Goal: Task Accomplishment & Management: Manage account settings

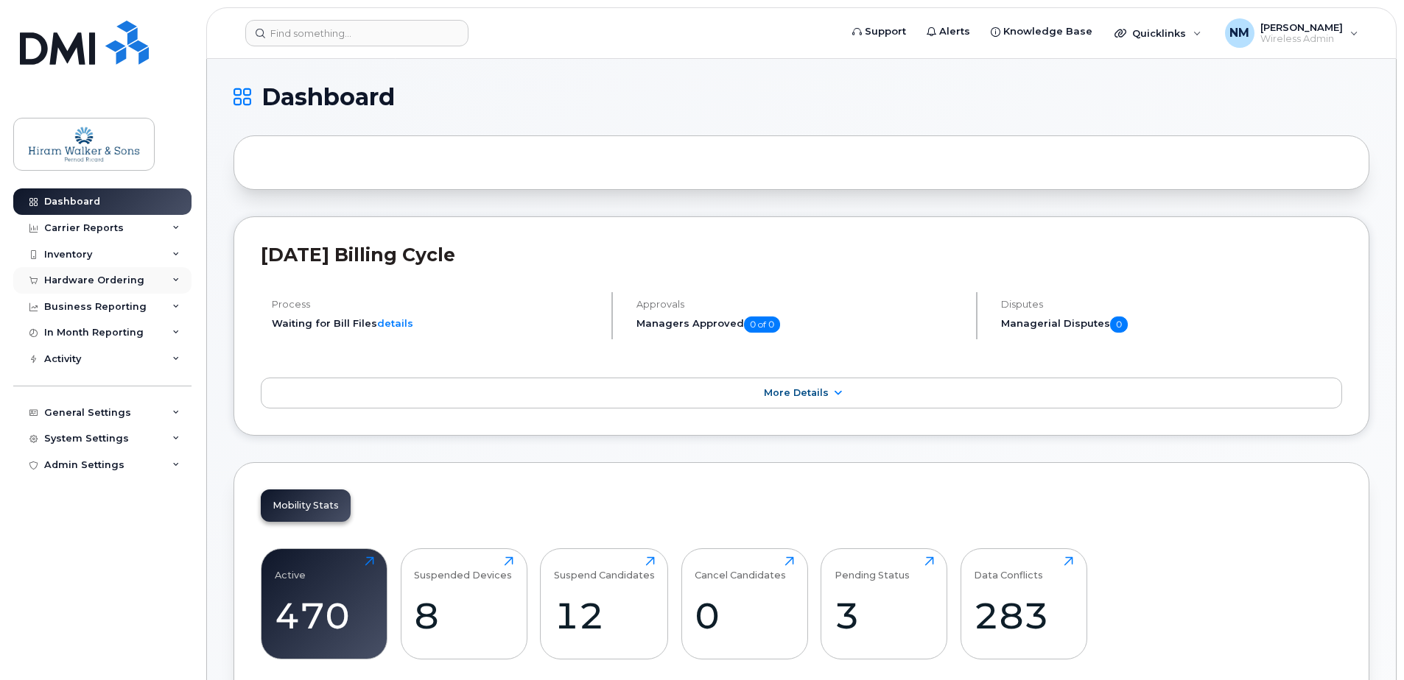
click at [176, 271] on div "Hardware Ordering" at bounding box center [102, 280] width 178 height 27
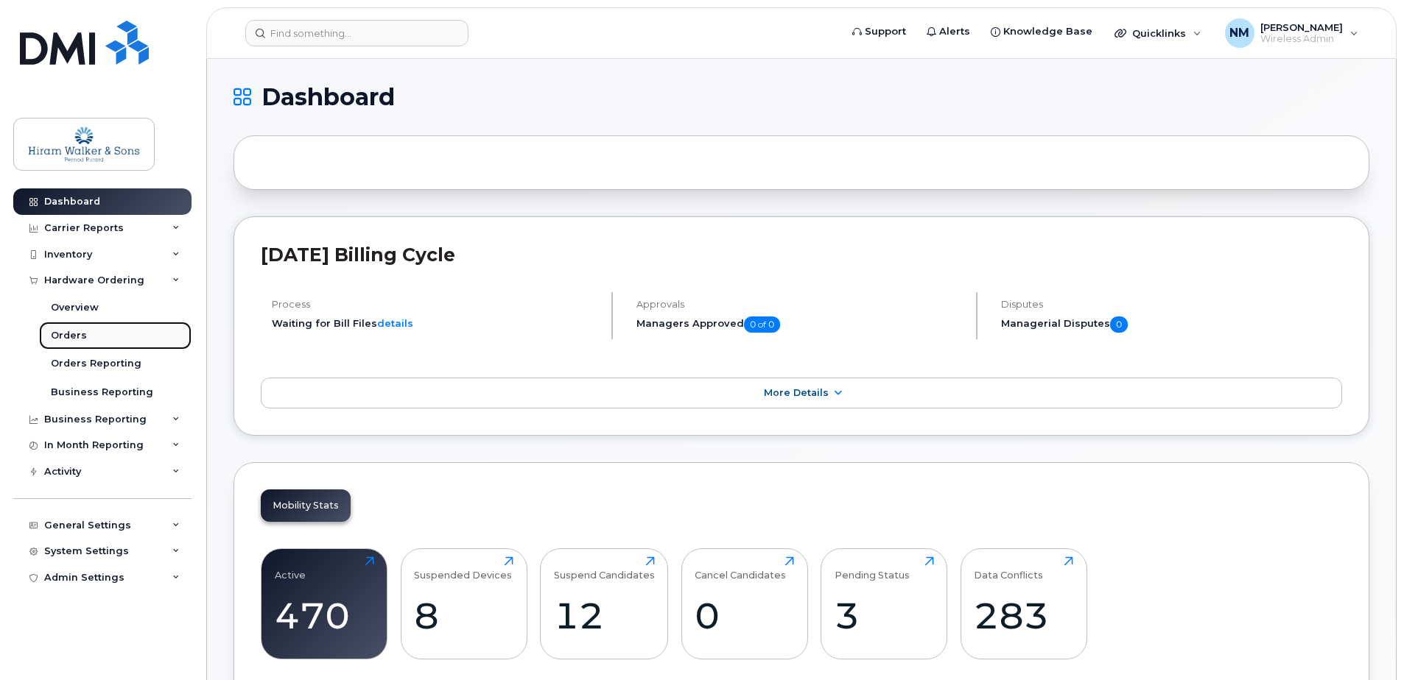
click at [84, 339] on link "Orders" at bounding box center [115, 336] width 152 height 28
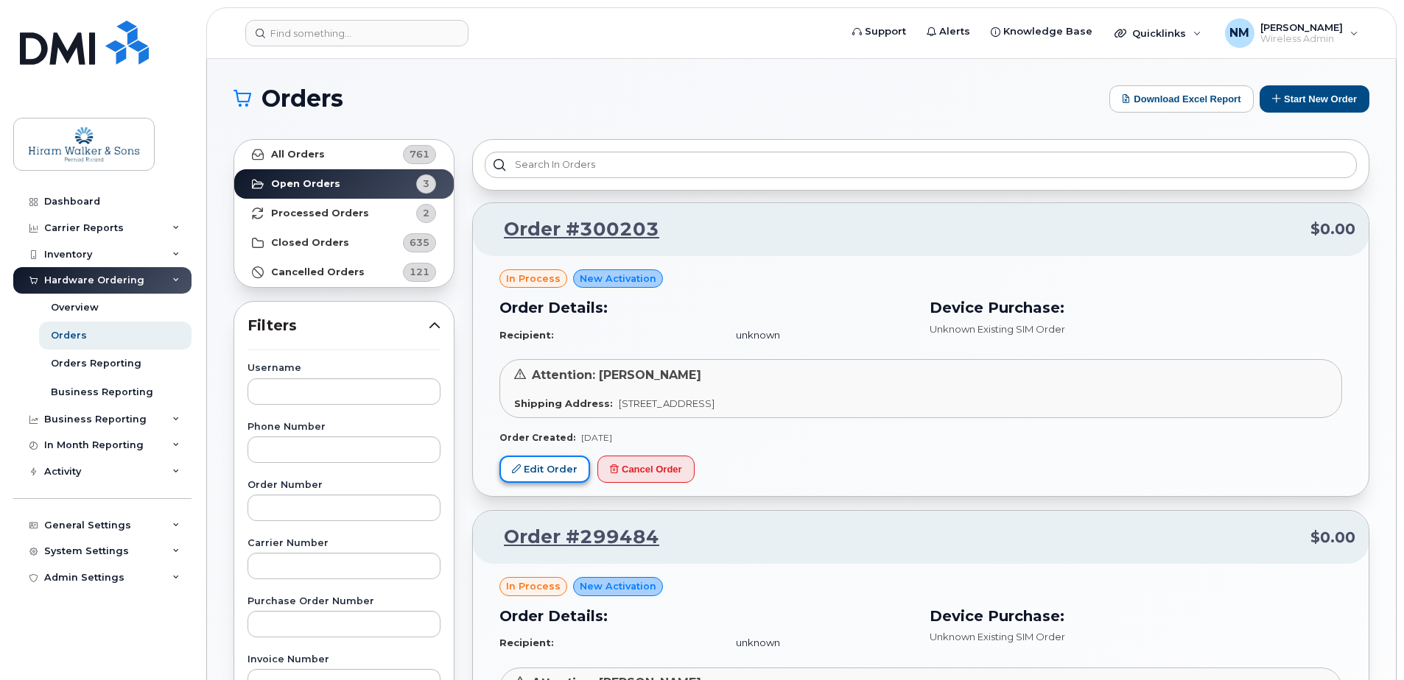
click at [527, 467] on link "Edit Order" at bounding box center [544, 469] width 91 height 27
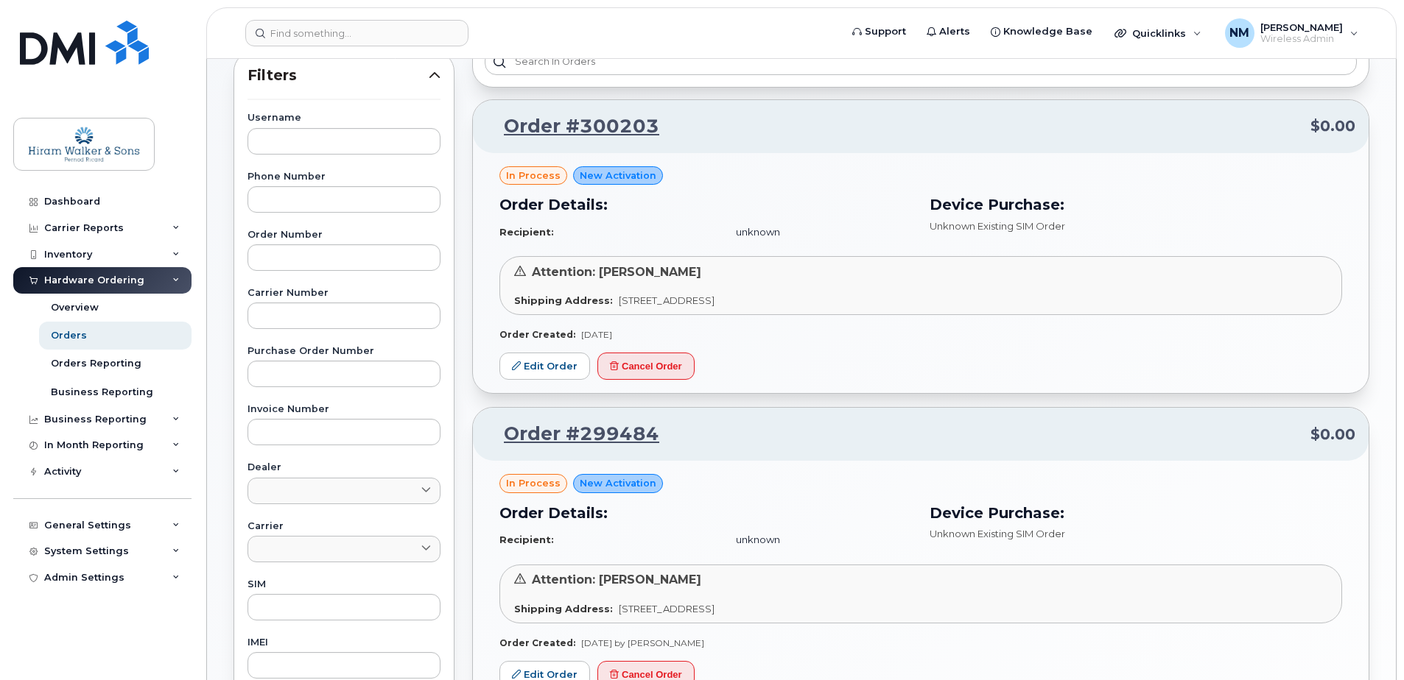
scroll to position [191, 0]
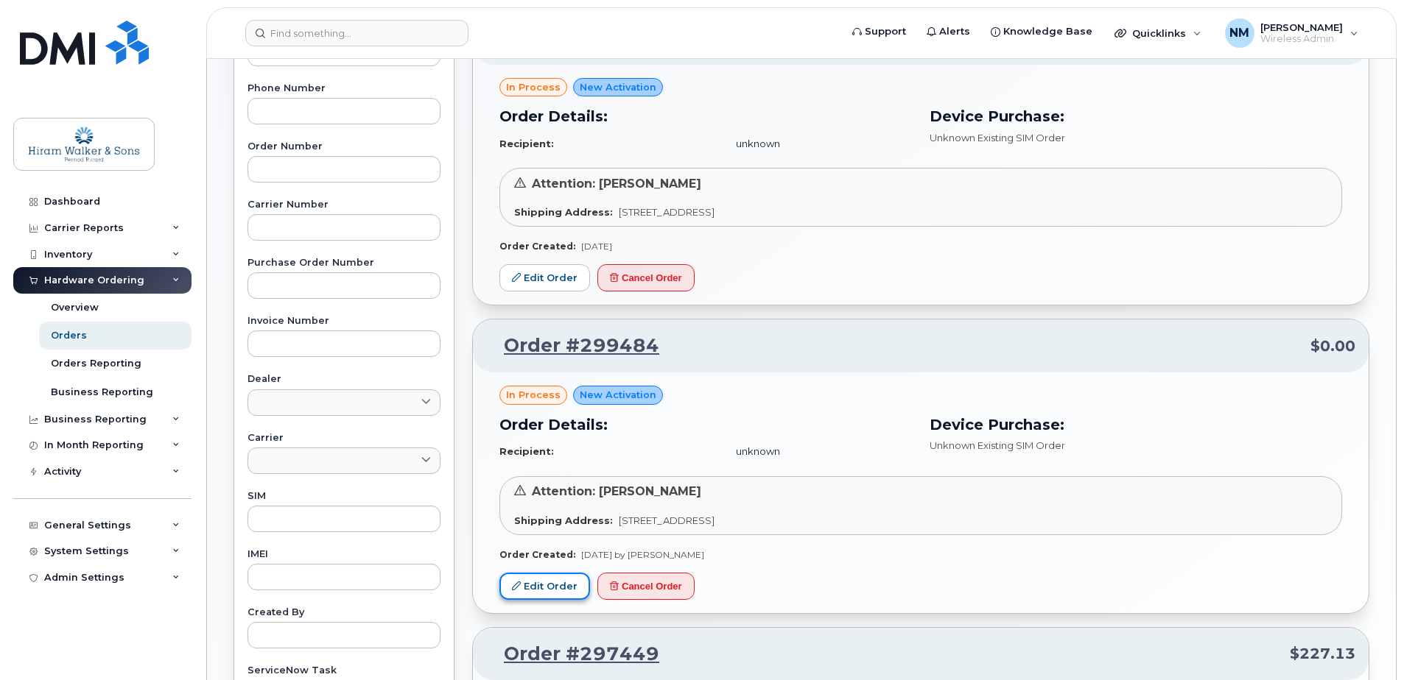
click at [525, 582] on link "Edit Order" at bounding box center [544, 586] width 91 height 27
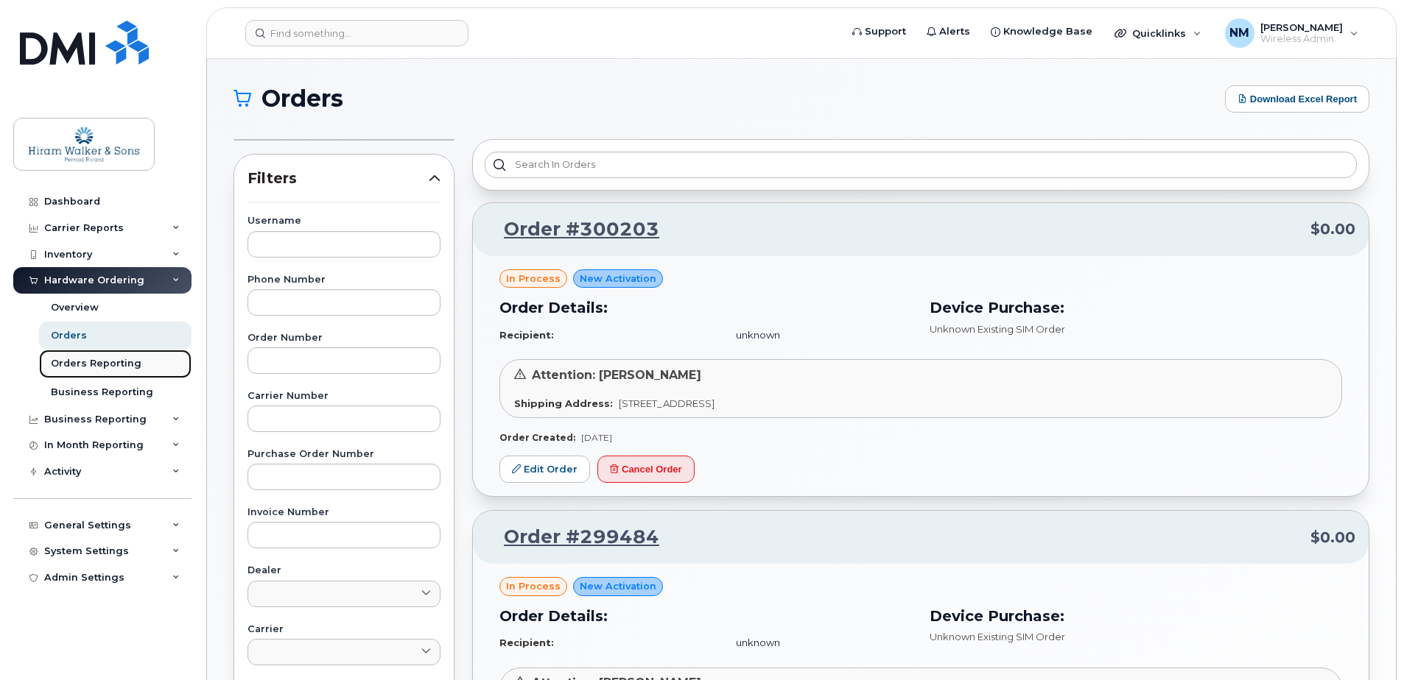
click at [136, 360] on link "Orders Reporting" at bounding box center [115, 364] width 152 height 28
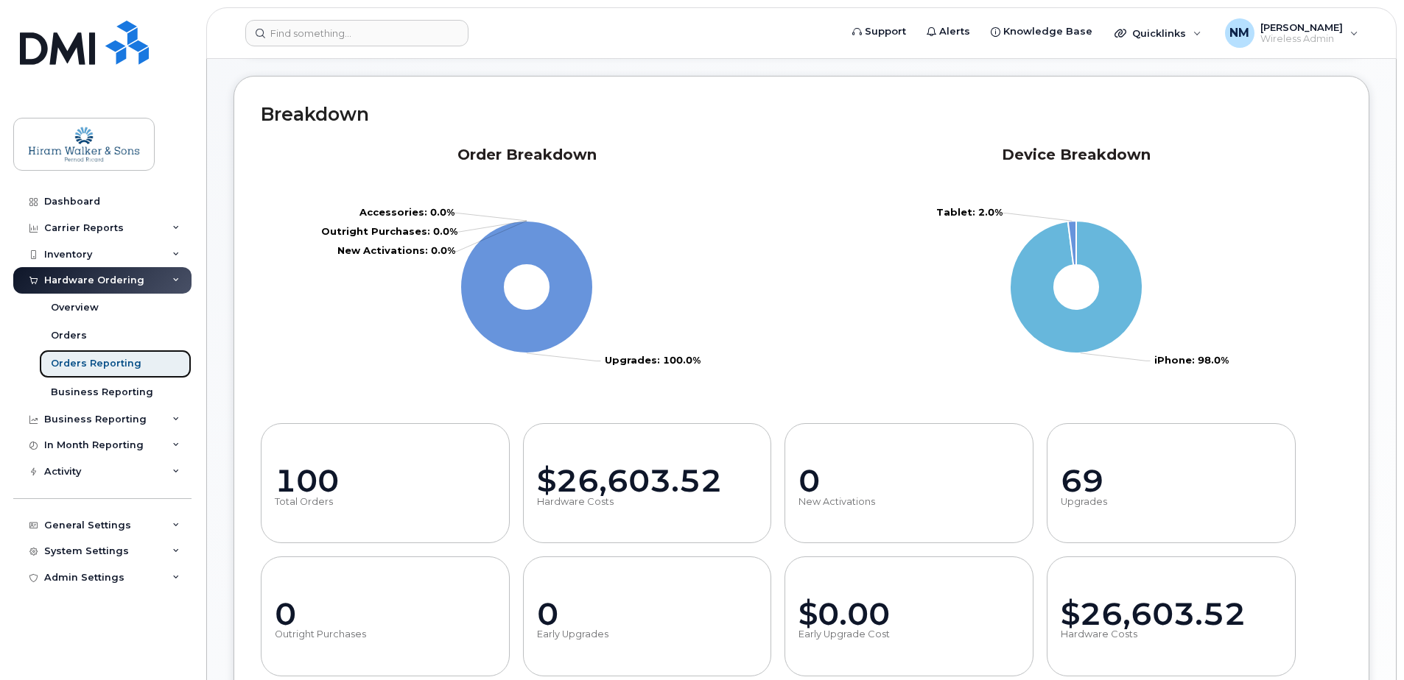
scroll to position [221, 0]
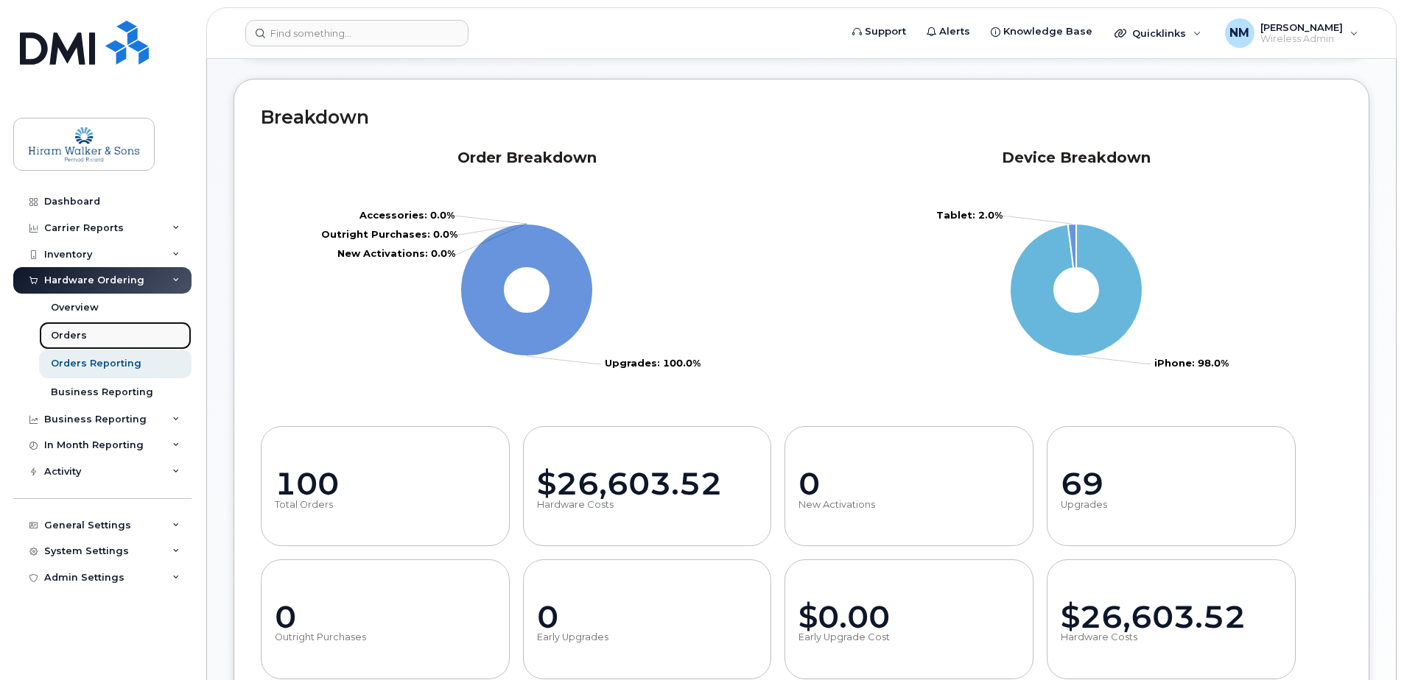
click at [85, 338] on link "Orders" at bounding box center [115, 336] width 152 height 28
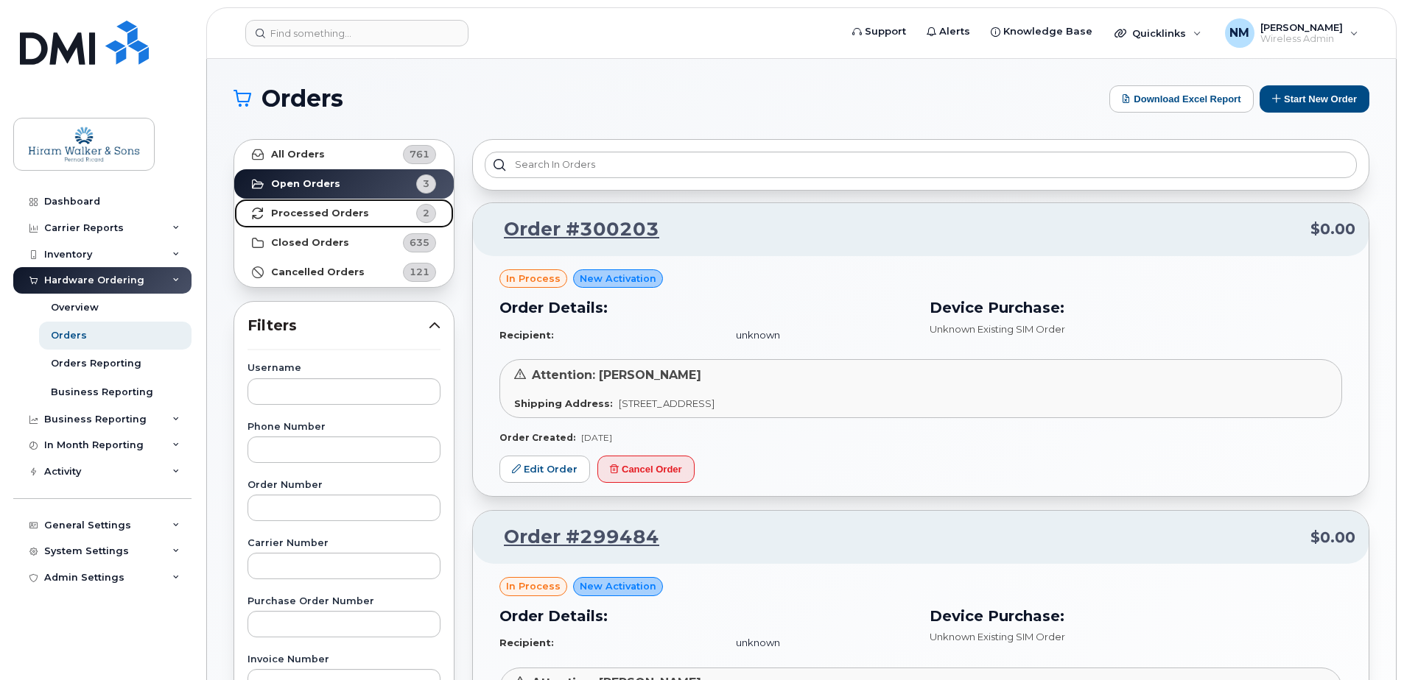
click at [386, 210] on link "Processed Orders 2" at bounding box center [343, 213] width 219 height 29
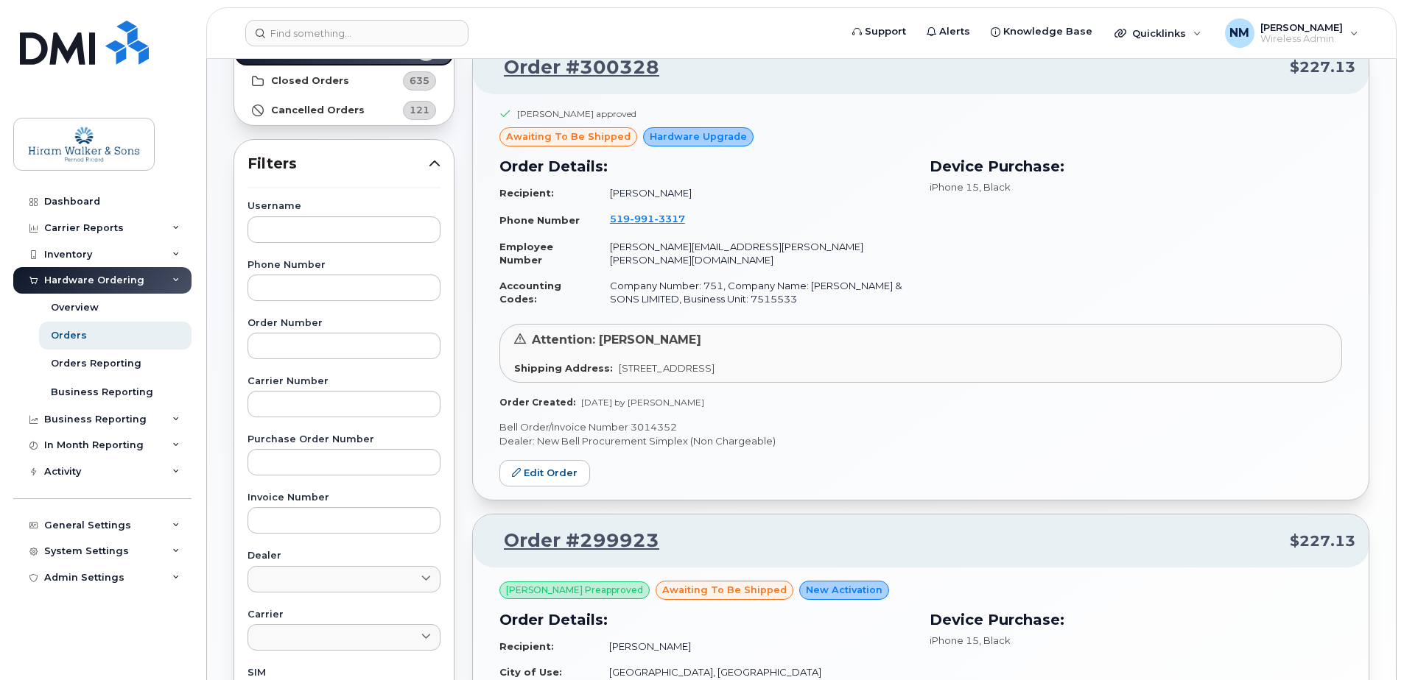
scroll to position [108, 0]
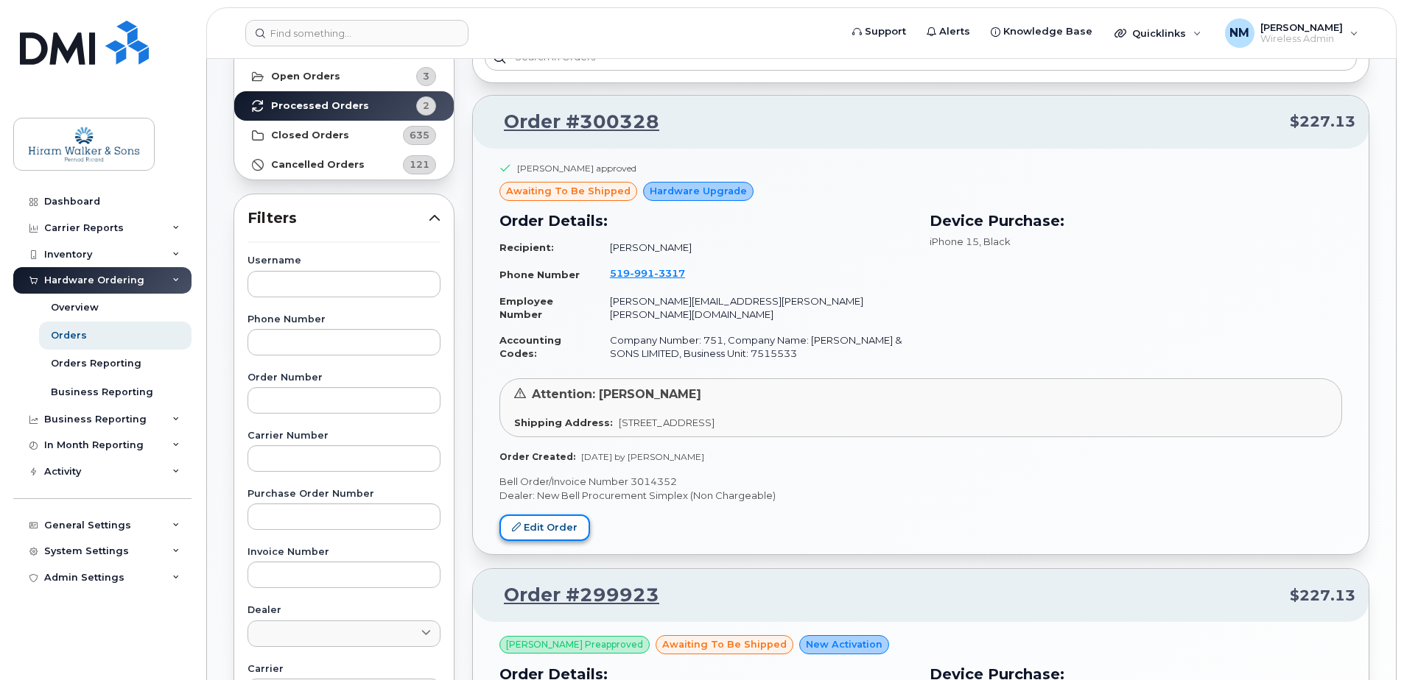
click at [549, 525] on link "Edit Order" at bounding box center [544, 528] width 91 height 27
click at [557, 523] on link "Edit Order" at bounding box center [544, 528] width 91 height 27
click at [547, 535] on link "Edit Order" at bounding box center [544, 528] width 91 height 27
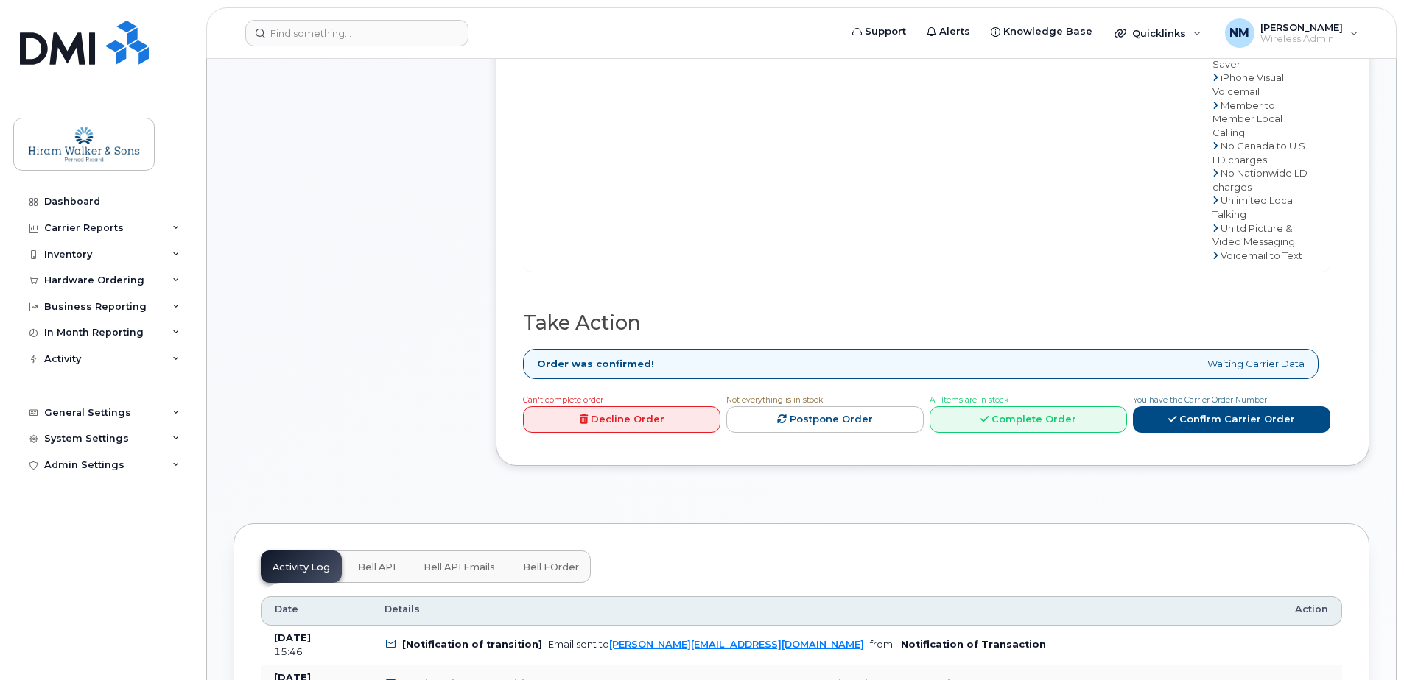
scroll to position [663, 0]
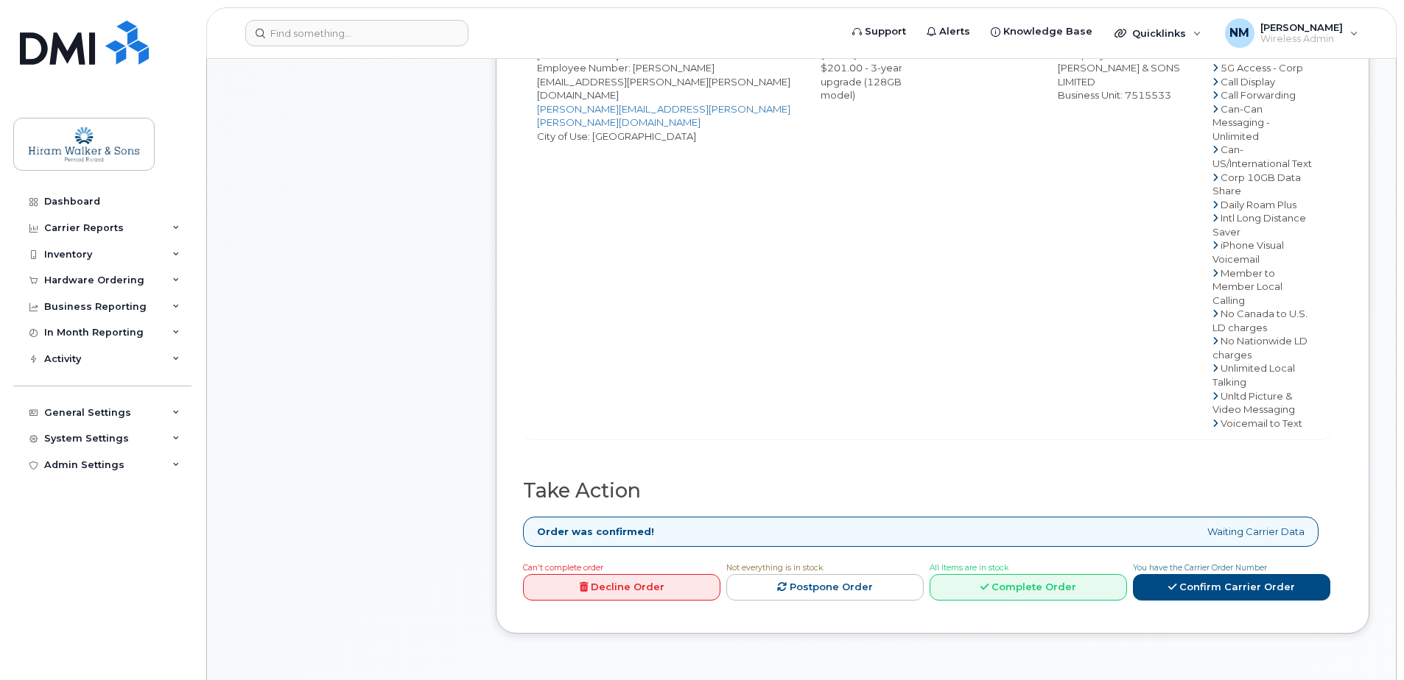
drag, startPoint x: 1208, startPoint y: 418, endPoint x: 1295, endPoint y: 401, distance: 88.0
click at [1295, 480] on form "Take Action Order was confirmed! Waiting Carrier Data Can't complete order Decl…" at bounding box center [926, 543] width 807 height 127
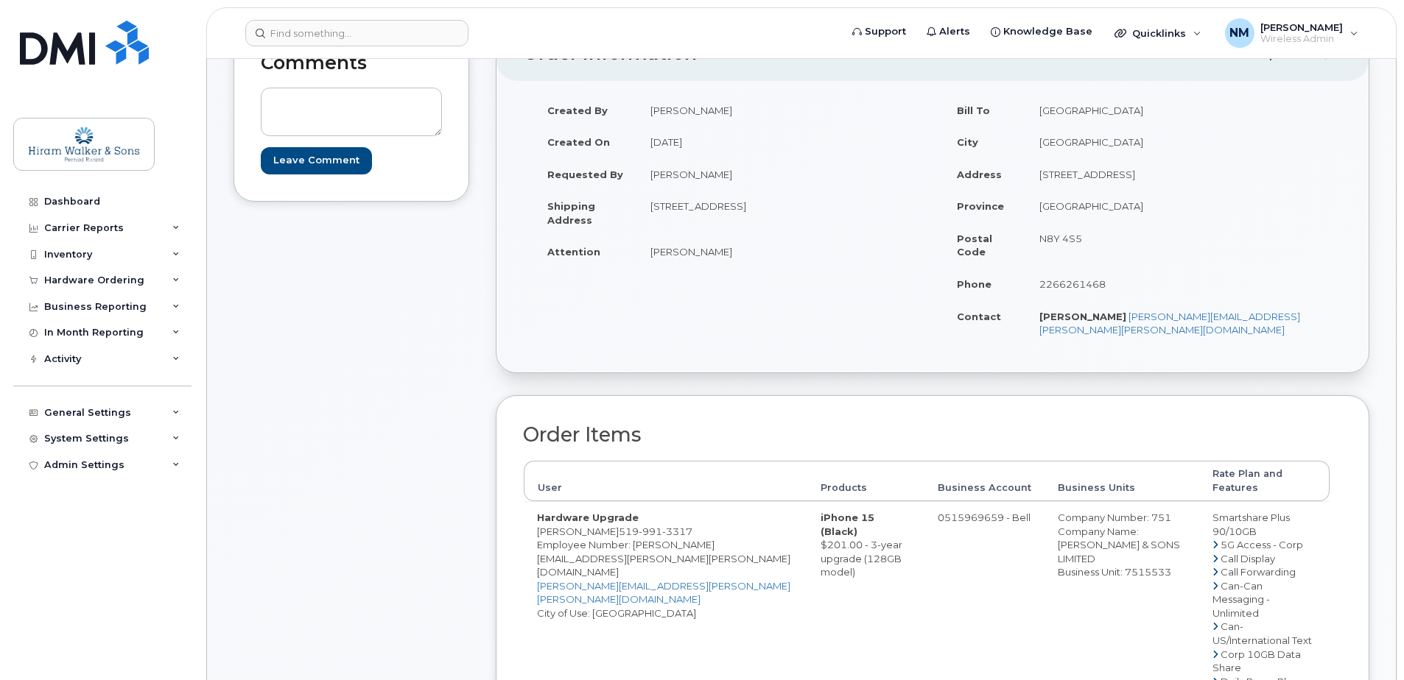
scroll to position [515, 0]
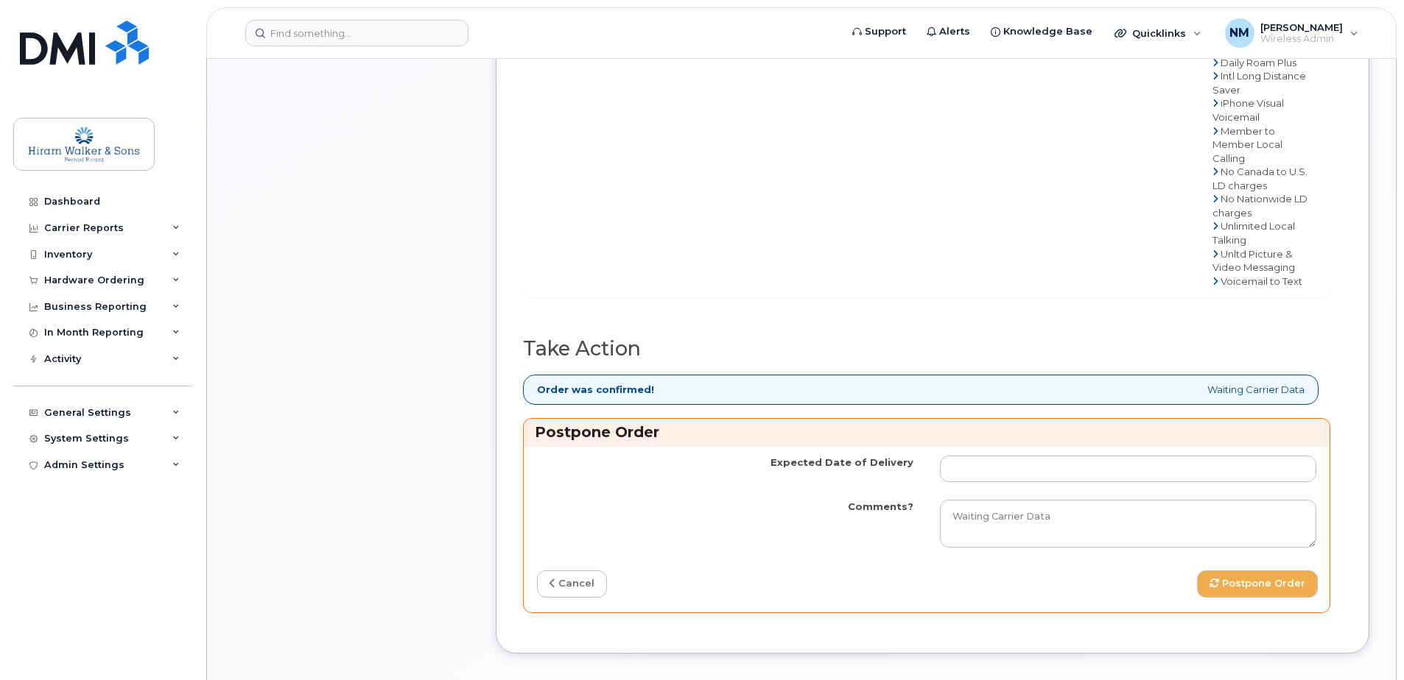
scroll to position [810, 0]
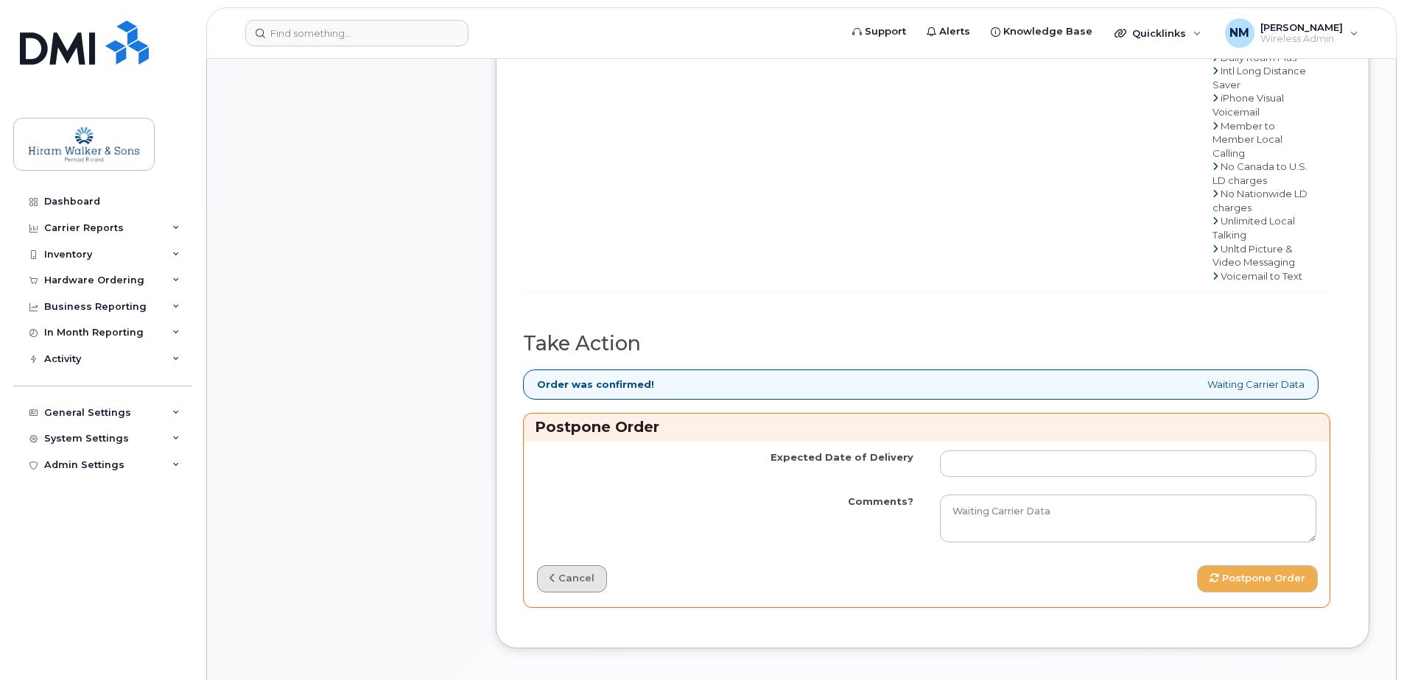
click at [569, 566] on link "cancel" at bounding box center [572, 579] width 70 height 27
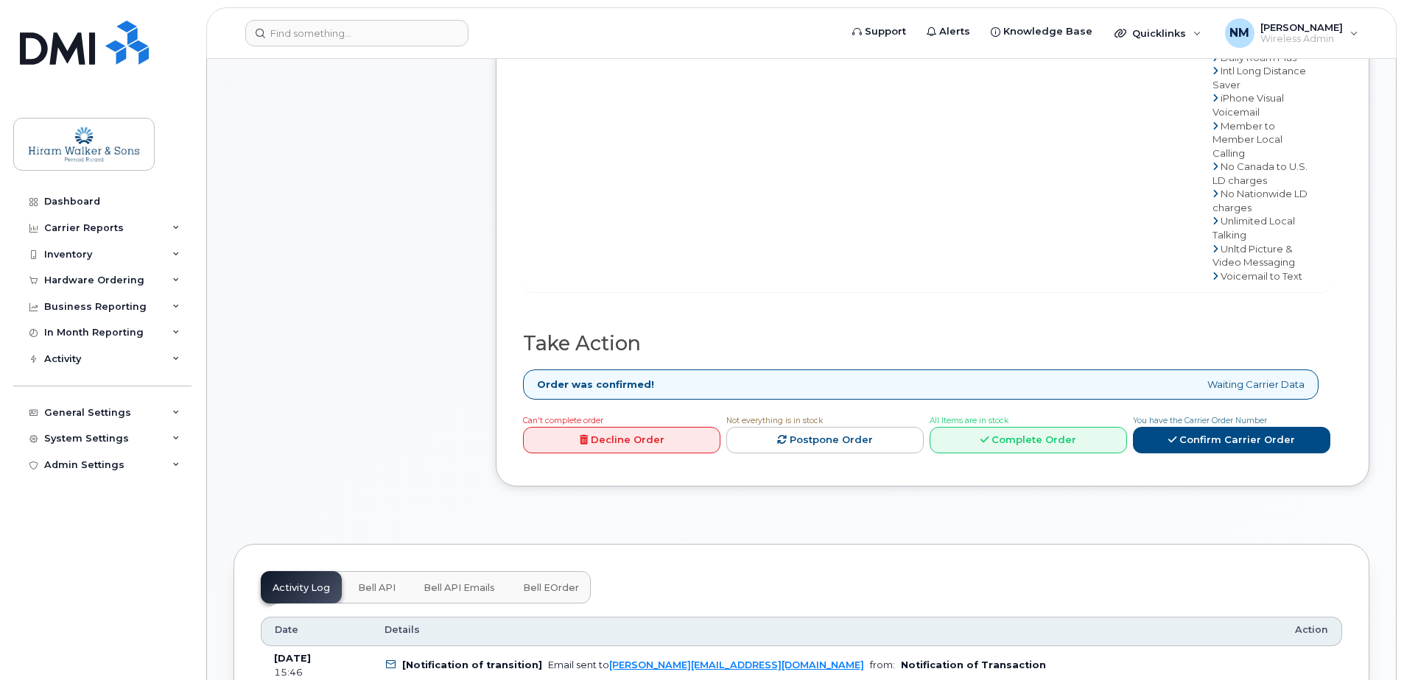
click at [622, 427] on link "Decline Order" at bounding box center [621, 440] width 197 height 27
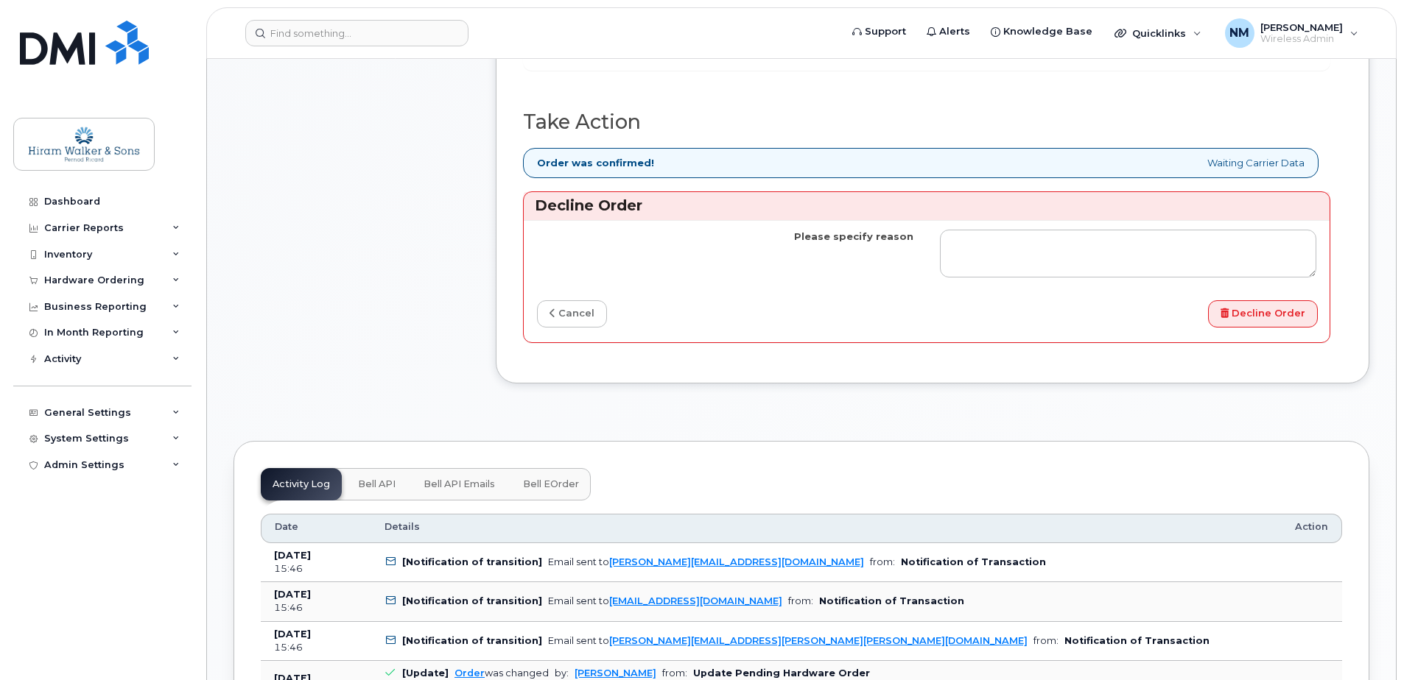
scroll to position [1031, 0]
click at [585, 301] on link "cancel" at bounding box center [572, 314] width 70 height 27
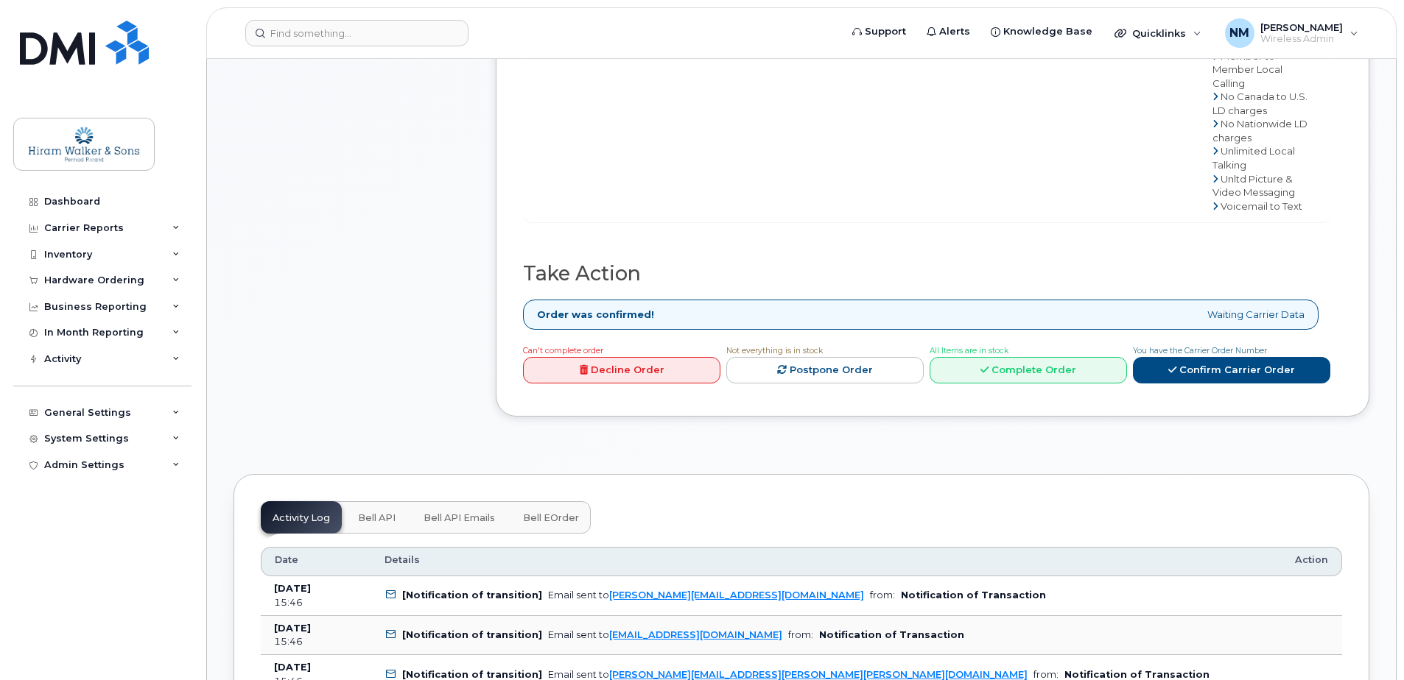
scroll to position [736, 0]
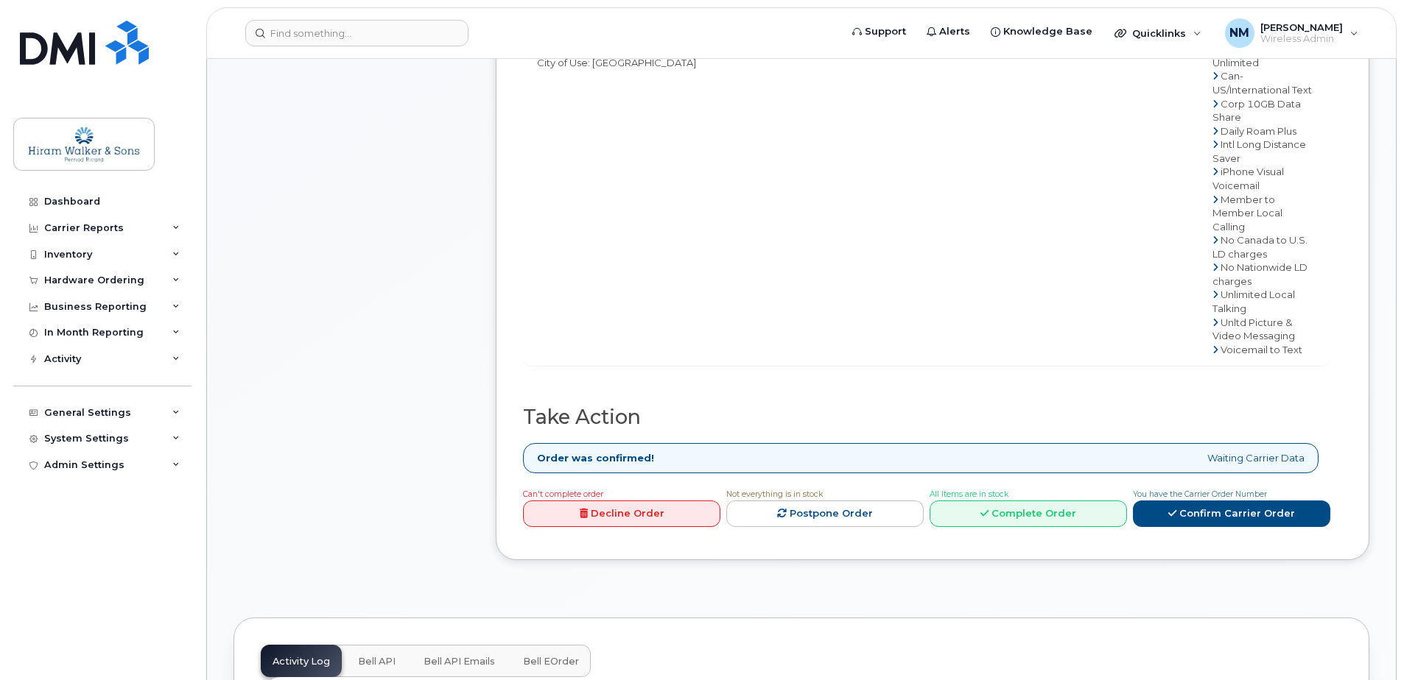
click at [644, 501] on link "Decline Order" at bounding box center [621, 514] width 197 height 27
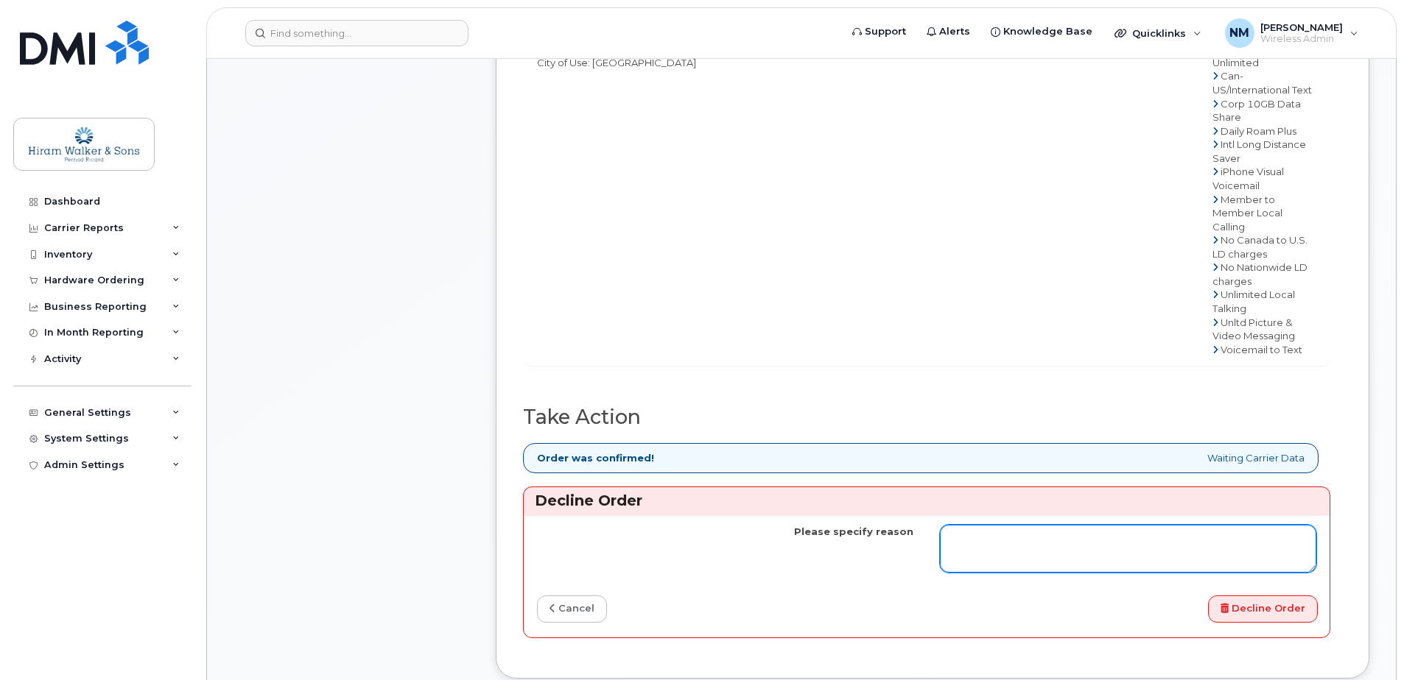
click at [993, 525] on textarea "Please specify reason" at bounding box center [1128, 549] width 376 height 49
type textarea "User is unhappy and wants to wait to upgrade"
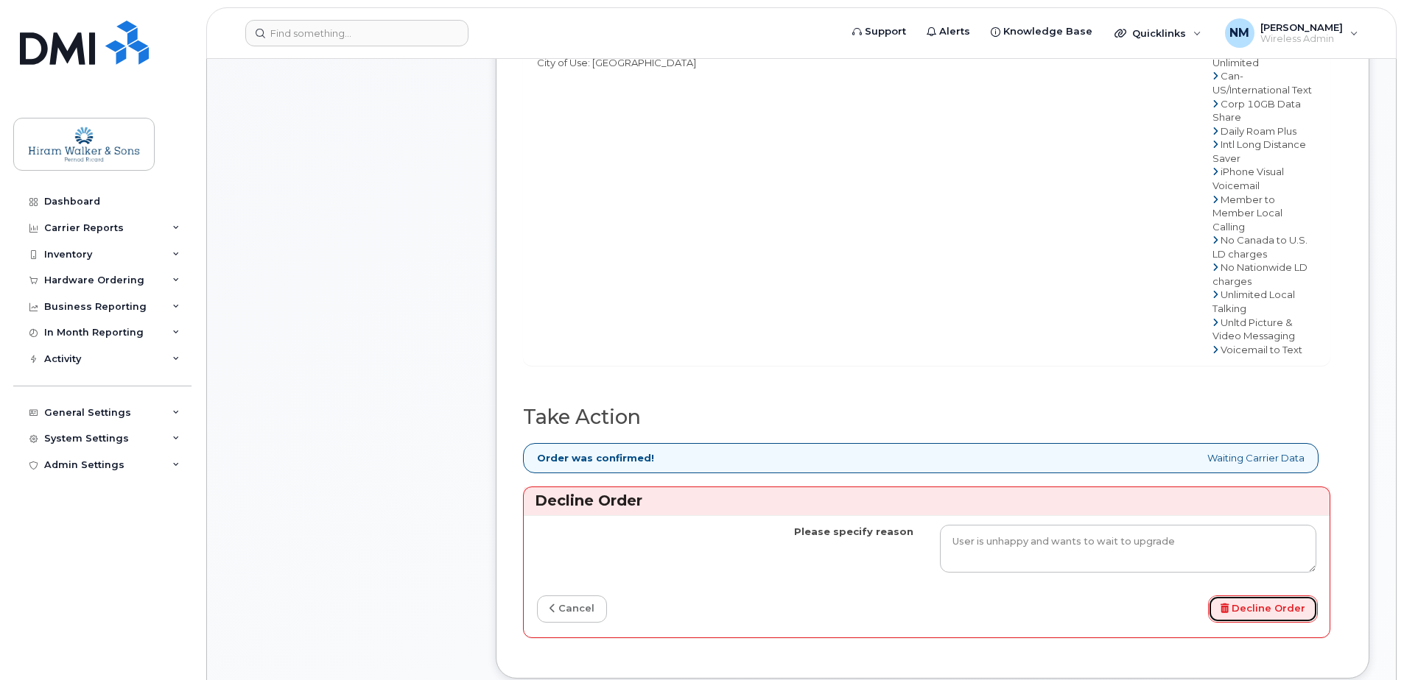
click at [1274, 596] on button "Decline Order" at bounding box center [1263, 609] width 110 height 27
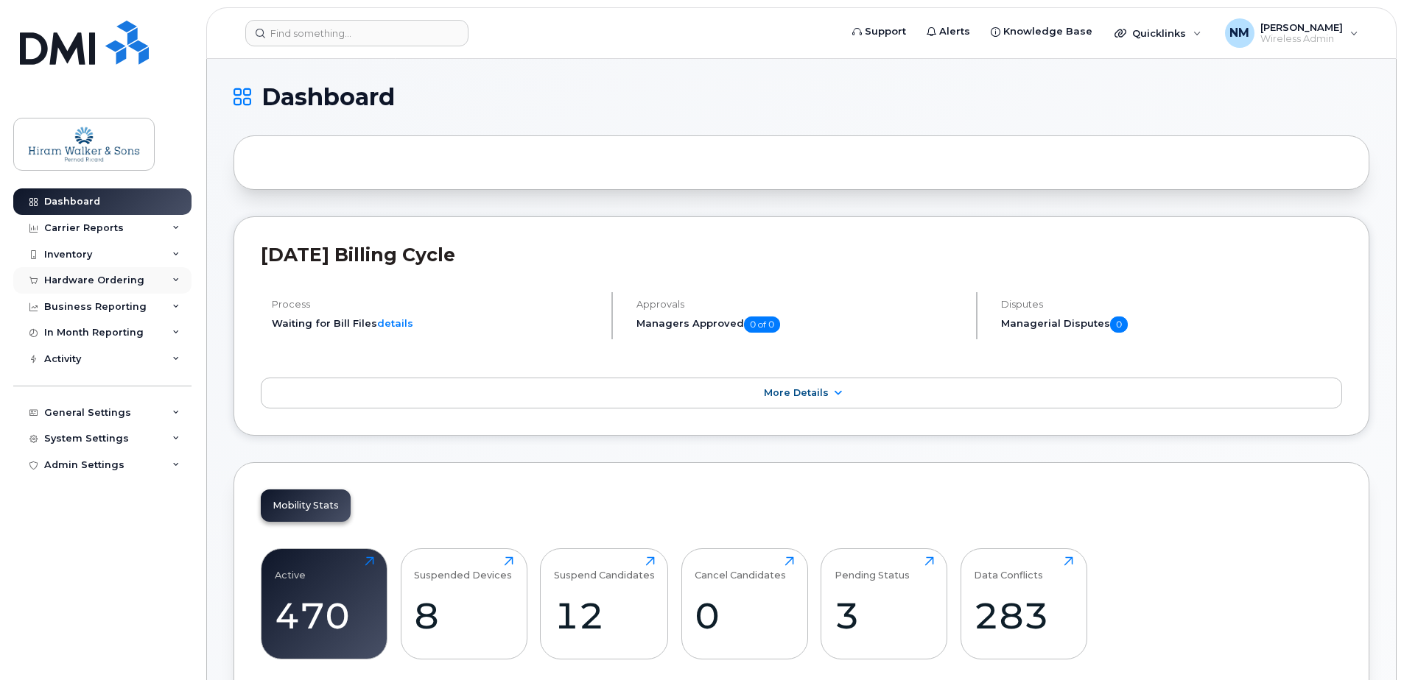
click at [178, 278] on icon at bounding box center [175, 280] width 7 height 7
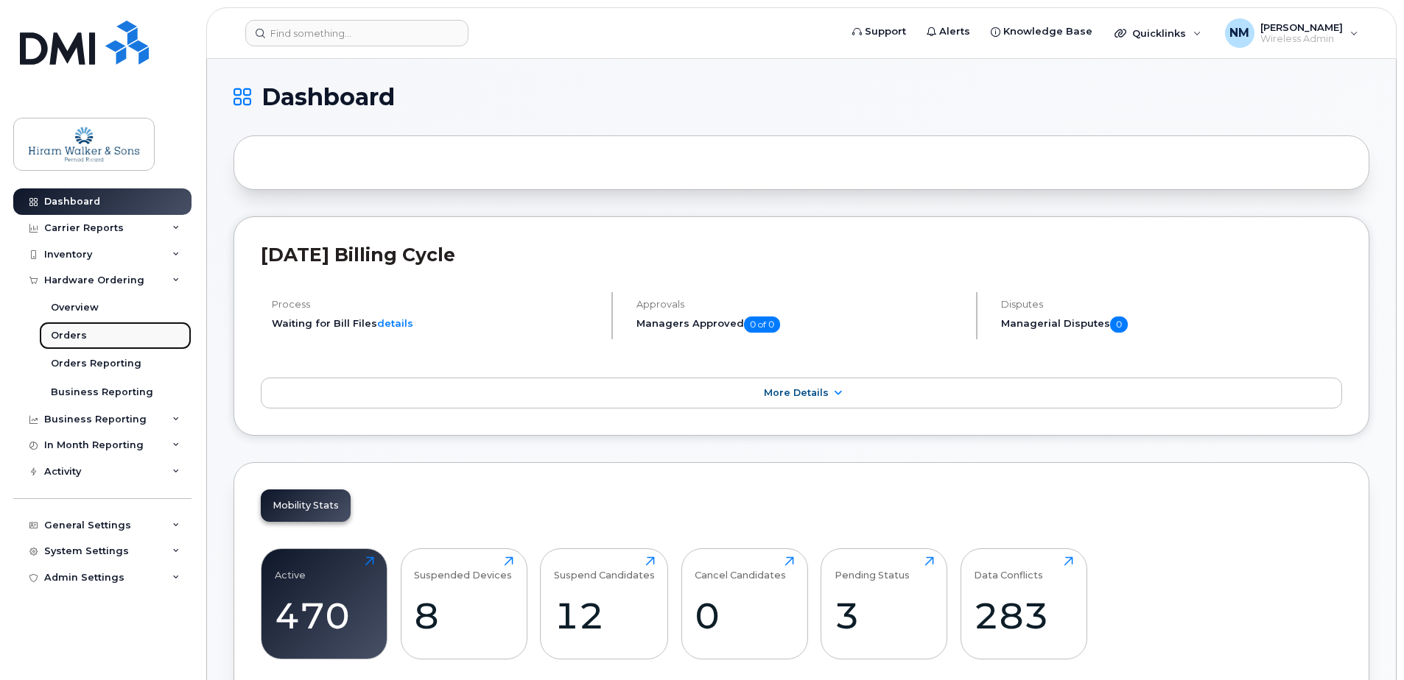
click at [66, 337] on div "Orders" at bounding box center [69, 335] width 36 height 13
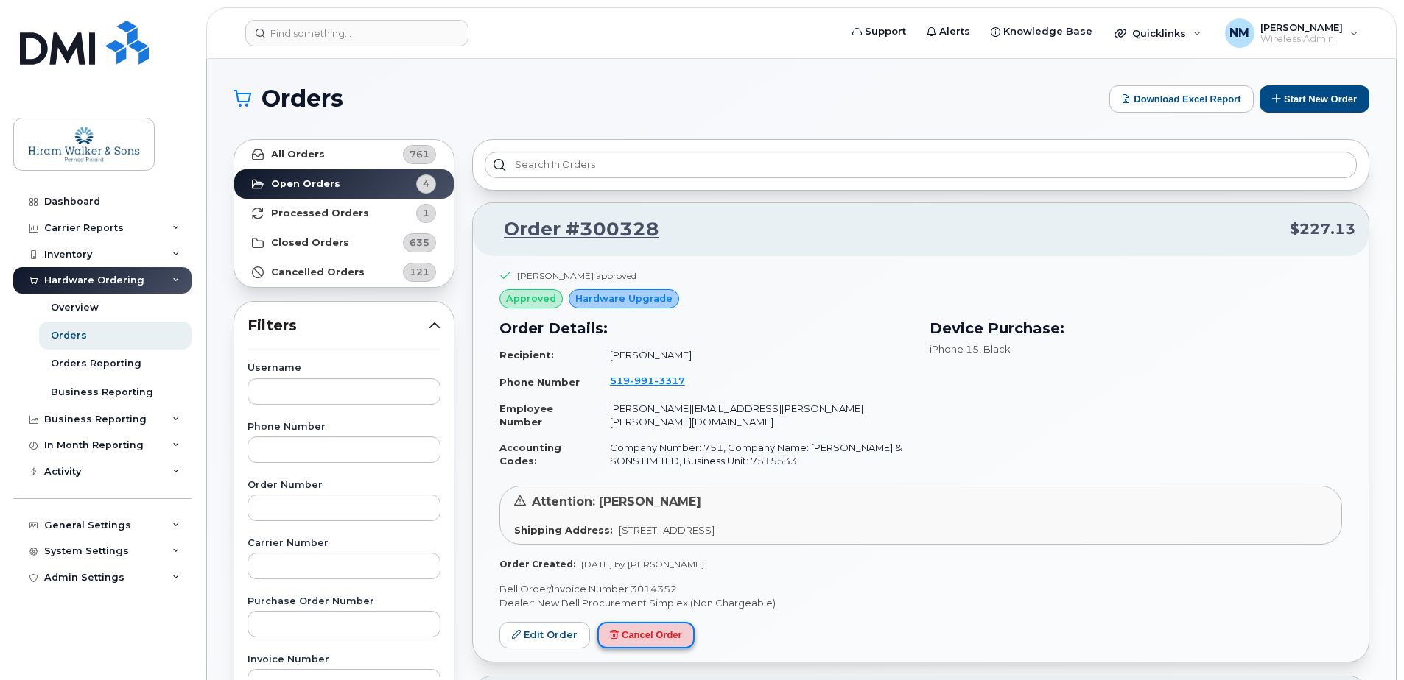
click at [650, 633] on button "Cancel Order" at bounding box center [645, 635] width 97 height 27
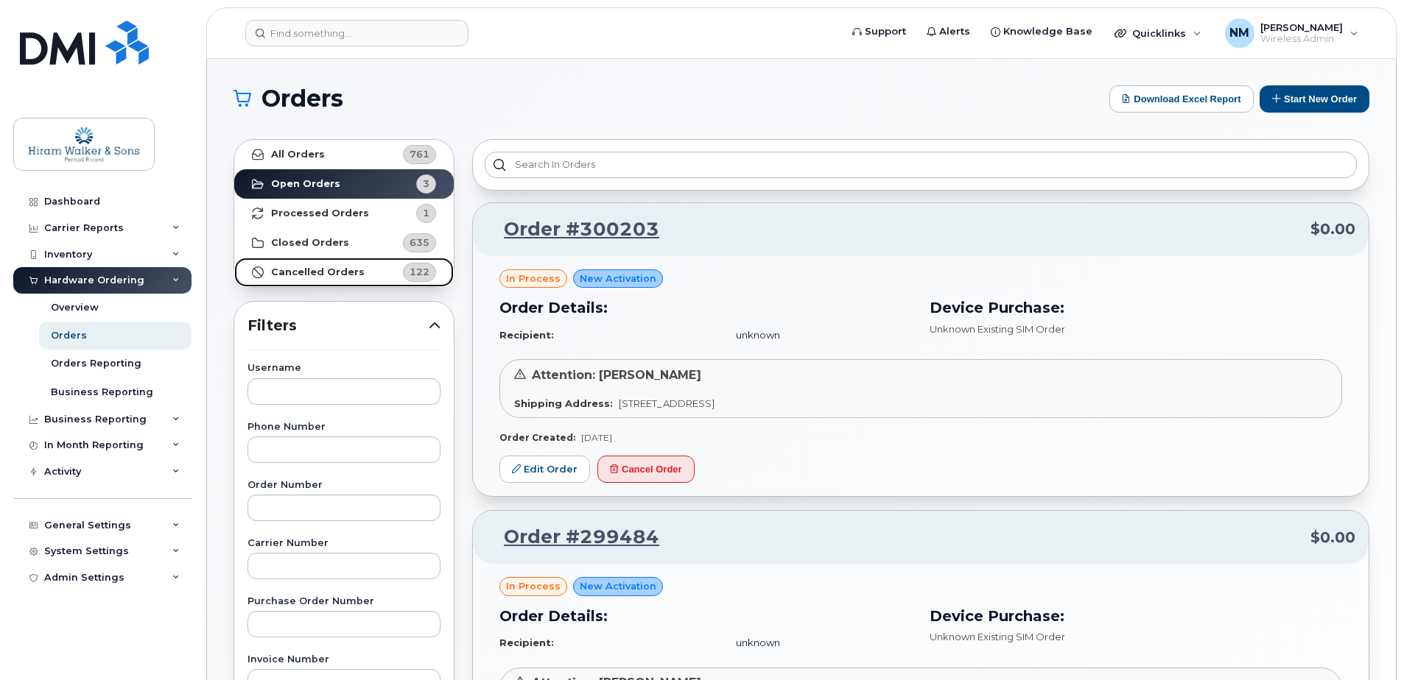
click at [328, 271] on strong "Cancelled Orders" at bounding box center [318, 273] width 94 height 12
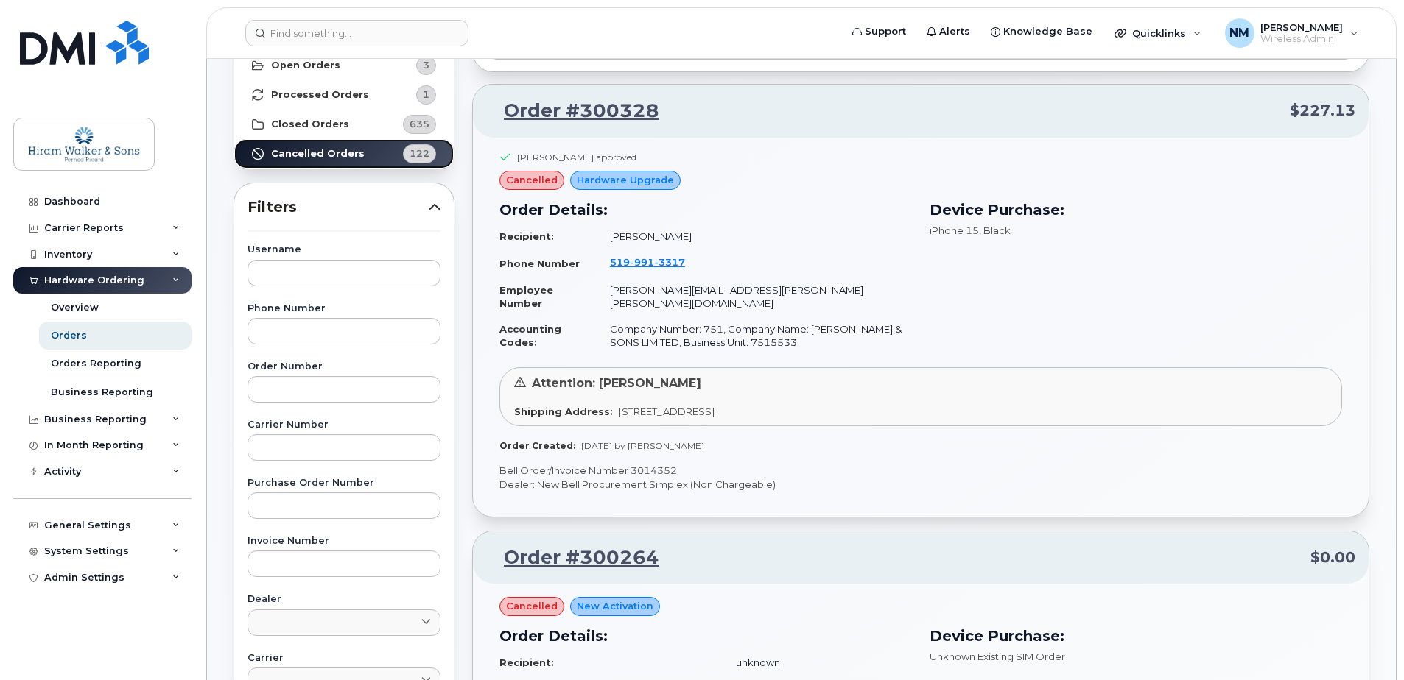
scroll to position [147, 0]
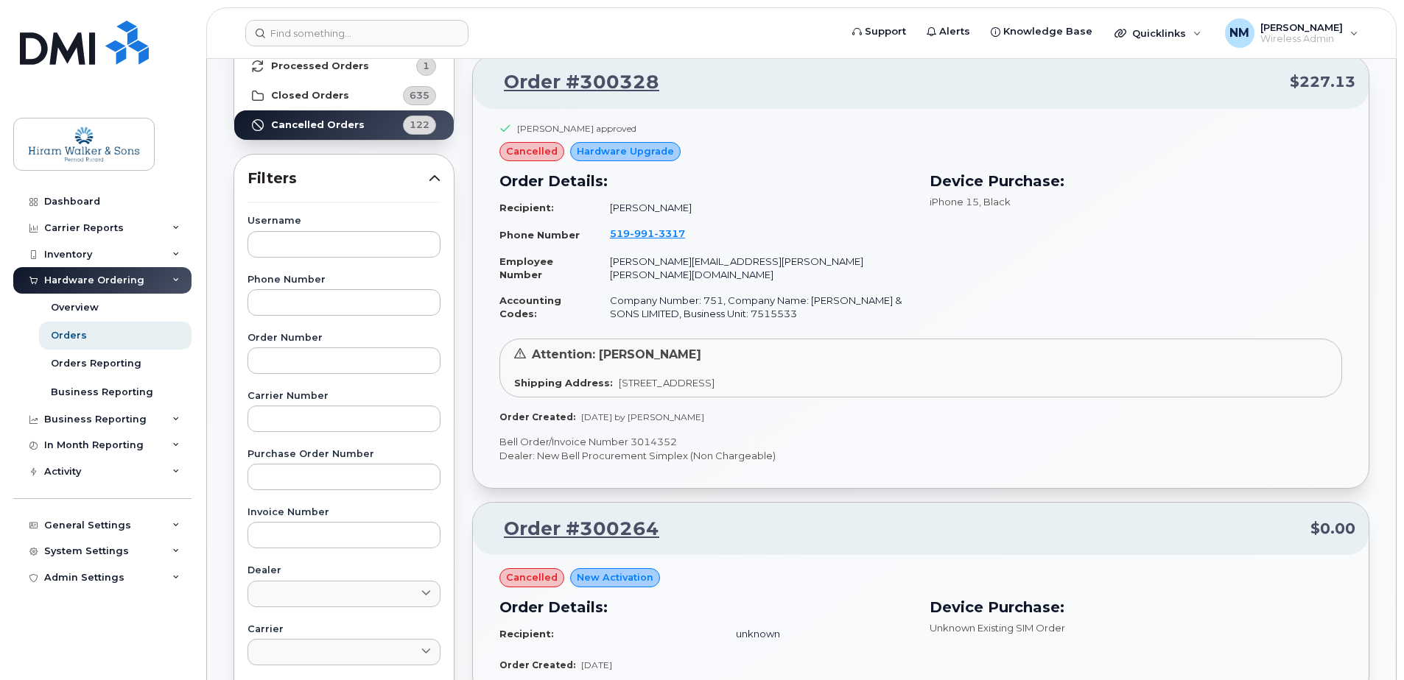
click at [577, 364] on div "Attention: [PERSON_NAME] Shipping Address: [STREET_ADDRESS]" at bounding box center [920, 368] width 842 height 59
drag, startPoint x: 602, startPoint y: 391, endPoint x: 877, endPoint y: 362, distance: 277.0
click at [876, 362] on div "Attention: [PERSON_NAME] Shipping Address: [STREET_ADDRESS]" at bounding box center [920, 368] width 842 height 59
drag, startPoint x: 877, startPoint y: 362, endPoint x: 908, endPoint y: 362, distance: 30.9
click at [908, 362] on div "Attention: [PERSON_NAME]" at bounding box center [920, 355] width 813 height 17
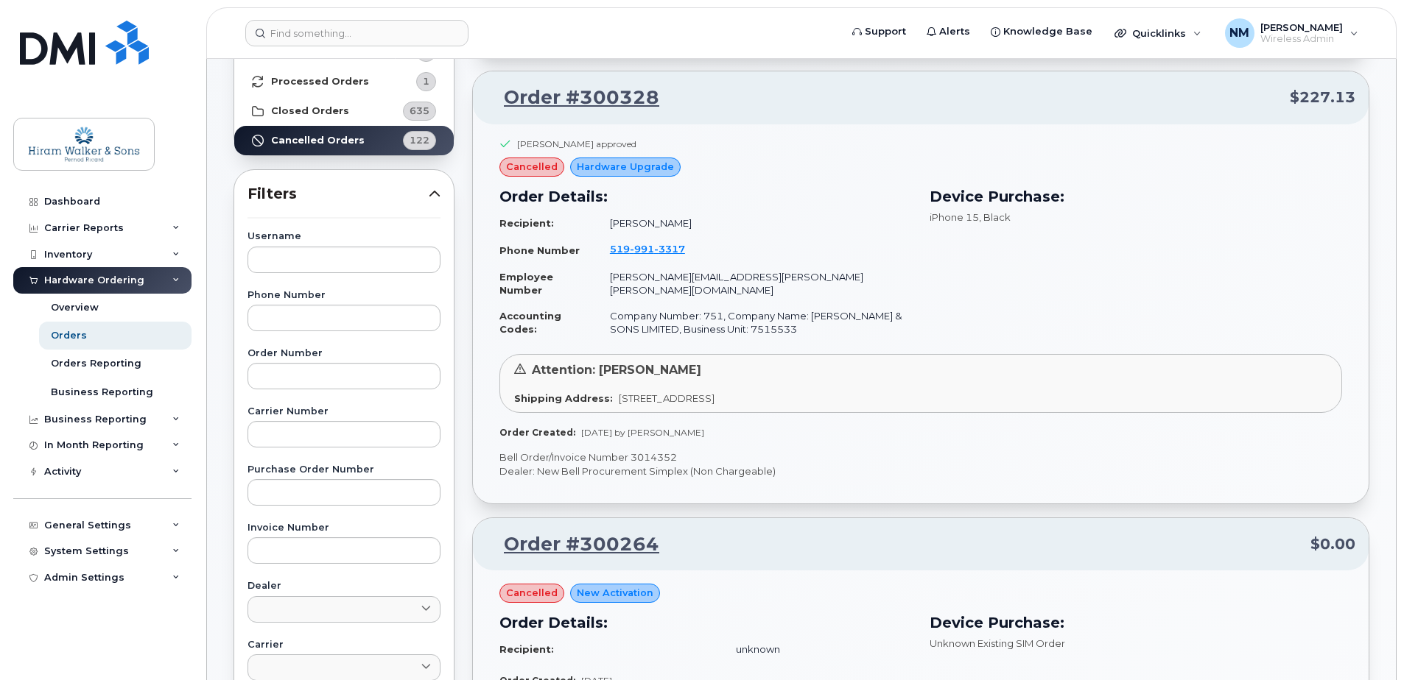
scroll to position [0, 0]
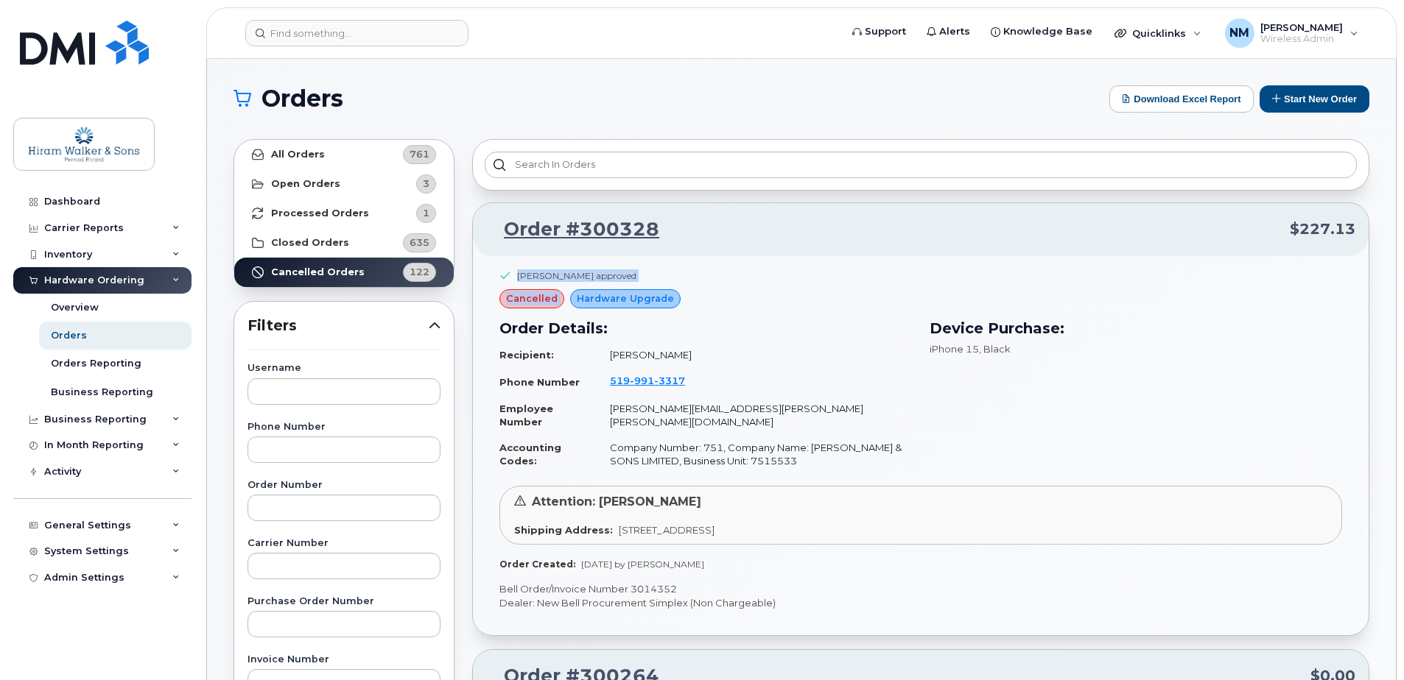
drag, startPoint x: 577, startPoint y: 277, endPoint x: 715, endPoint y: 295, distance: 138.8
click at [713, 295] on div "[PERSON_NAME] approved cancelled Hardware Upgrade Order Details: Recipient: [PE…" at bounding box center [920, 377] width 842 height 214
drag, startPoint x: 715, startPoint y: 295, endPoint x: 728, endPoint y: 298, distance: 12.9
click at [728, 298] on div "[PERSON_NAME] approved cancelled Hardware Upgrade Order Details: Recipient: [PE…" at bounding box center [920, 377] width 842 height 214
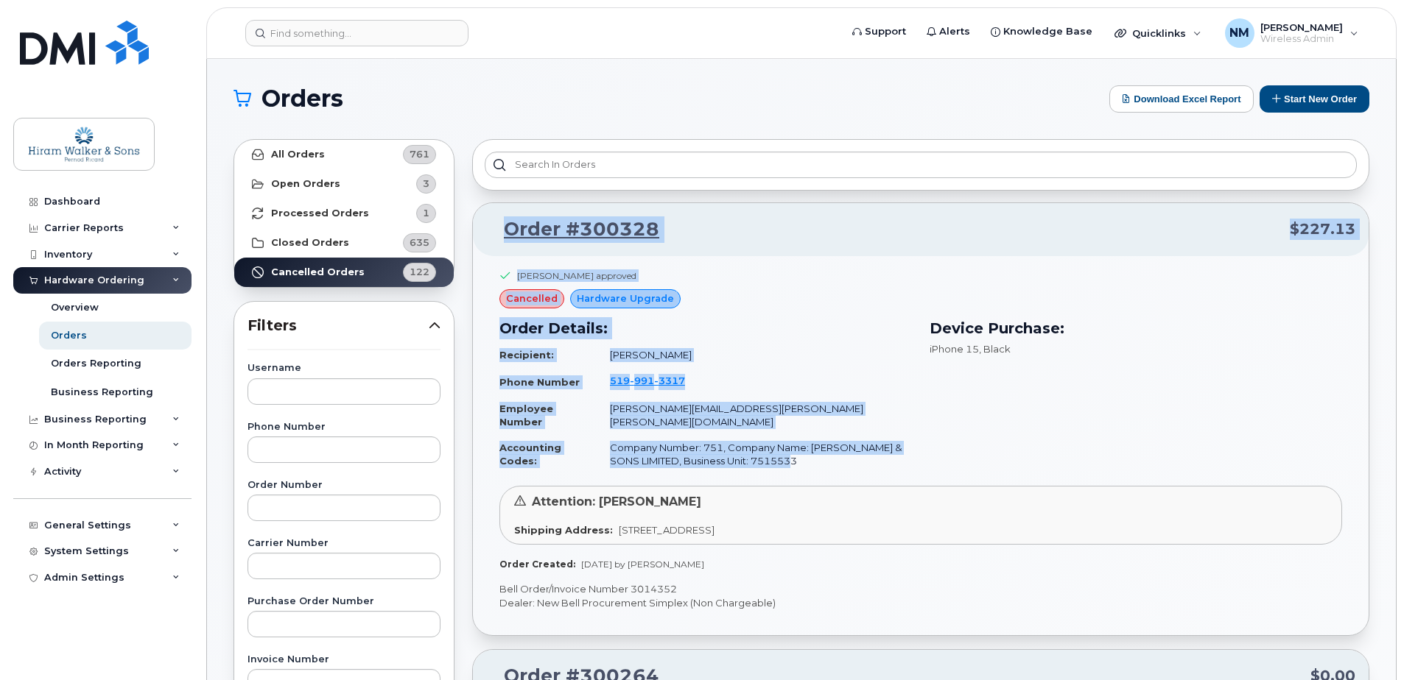
drag, startPoint x: 794, startPoint y: 461, endPoint x: 502, endPoint y: 222, distance: 377.4
click at [502, 222] on div "Order #300328 $227.13 [PERSON_NAME] approved cancelled Hardware Upgrade Order D…" at bounding box center [920, 420] width 897 height 434
click at [501, 223] on link "Order #300328" at bounding box center [572, 230] width 173 height 27
click at [494, 225] on link "Order #300328" at bounding box center [572, 230] width 173 height 27
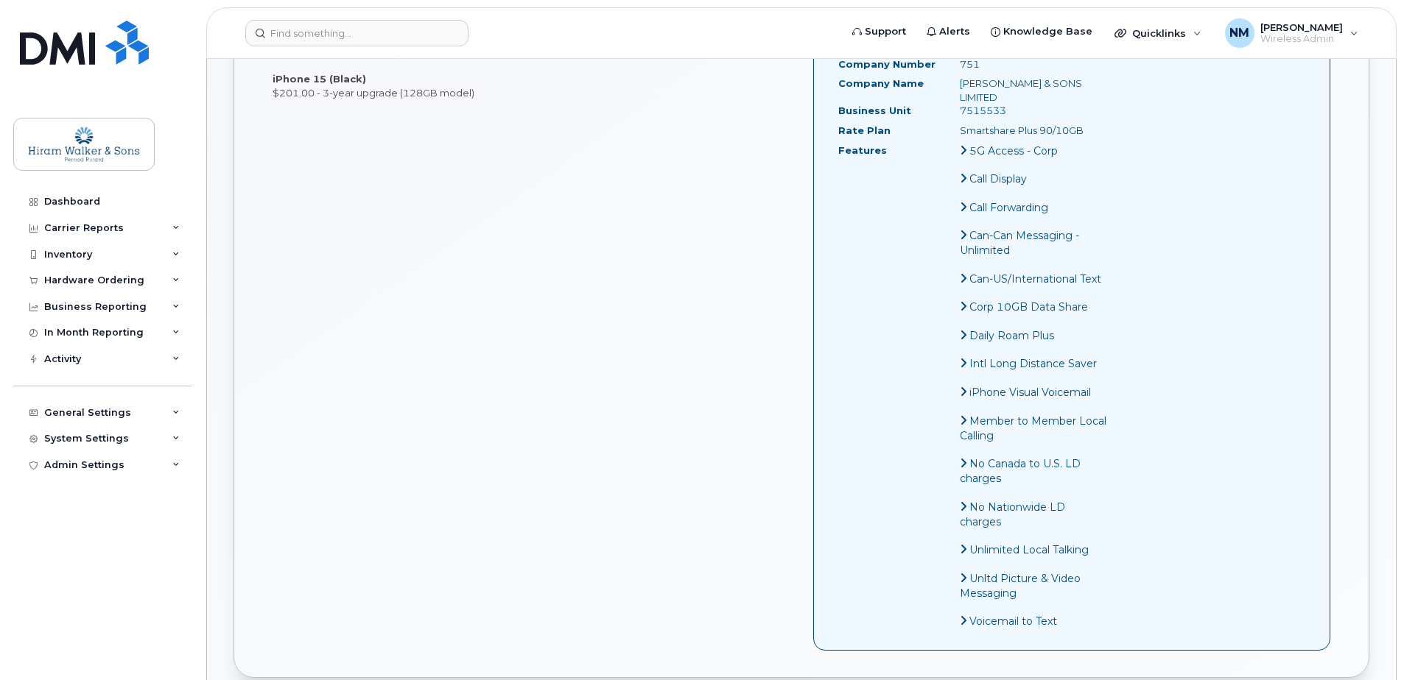
scroll to position [368, 0]
